Goal: Book appointment/travel/reservation

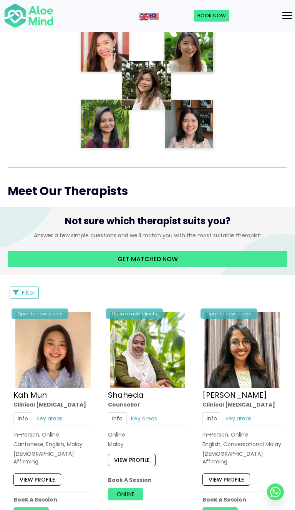
scroll to position [242, 0]
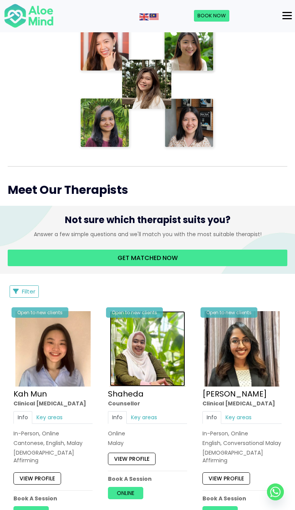
click at [178, 333] on img at bounding box center [147, 348] width 75 height 75
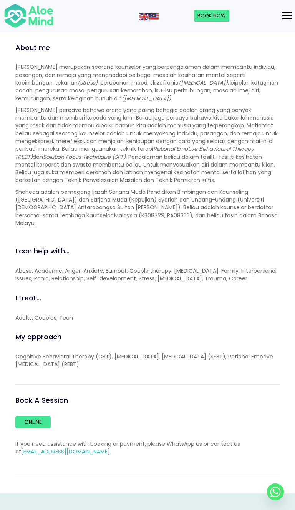
scroll to position [618, 0]
click at [35, 421] on link "Online" at bounding box center [32, 421] width 35 height 12
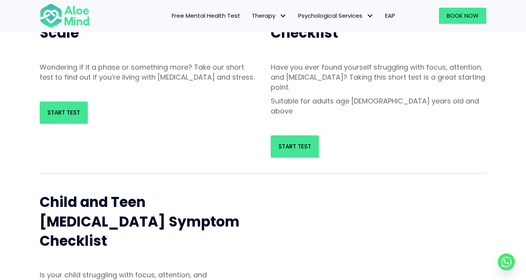
scroll to position [123, 0]
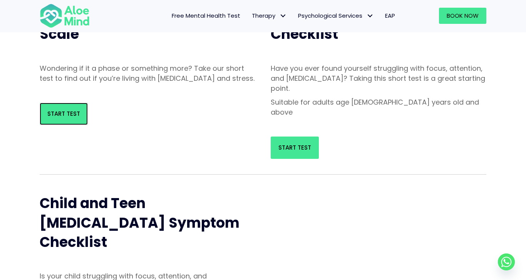
click at [55, 125] on link "Start Test" at bounding box center [64, 114] width 48 height 22
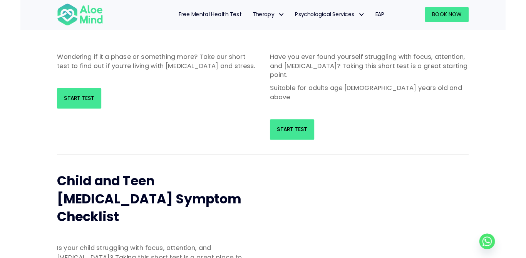
scroll to position [145, 0]
